Goal: Information Seeking & Learning: Get advice/opinions

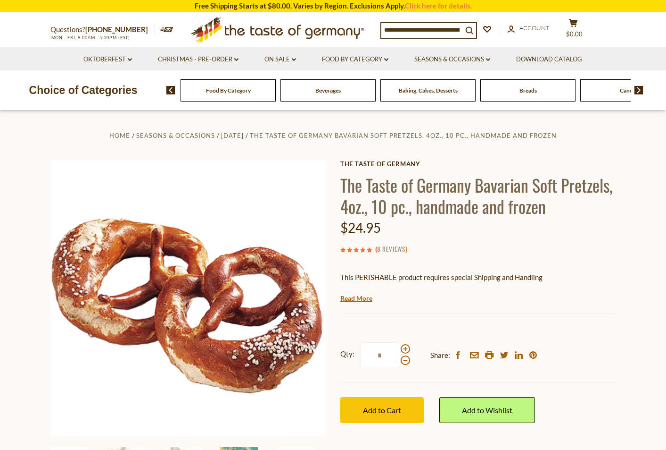
click at [380, 246] on link "8 Reviews" at bounding box center [391, 249] width 28 height 10
click at [390, 248] on link "8 Reviews" at bounding box center [391, 249] width 28 height 10
